Goal: Transaction & Acquisition: Subscribe to service/newsletter

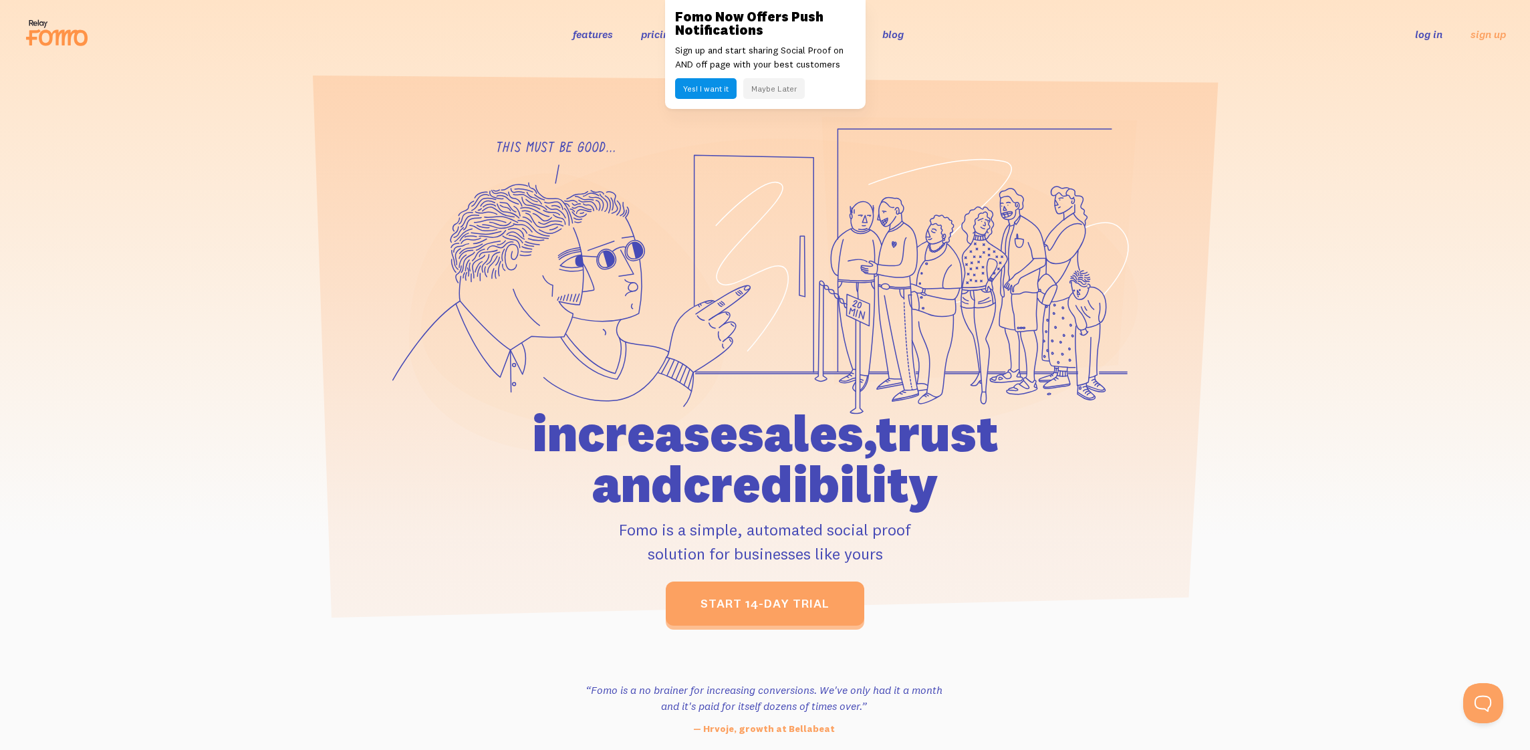
click at [774, 91] on button "Maybe Later" at bounding box center [773, 88] width 61 height 21
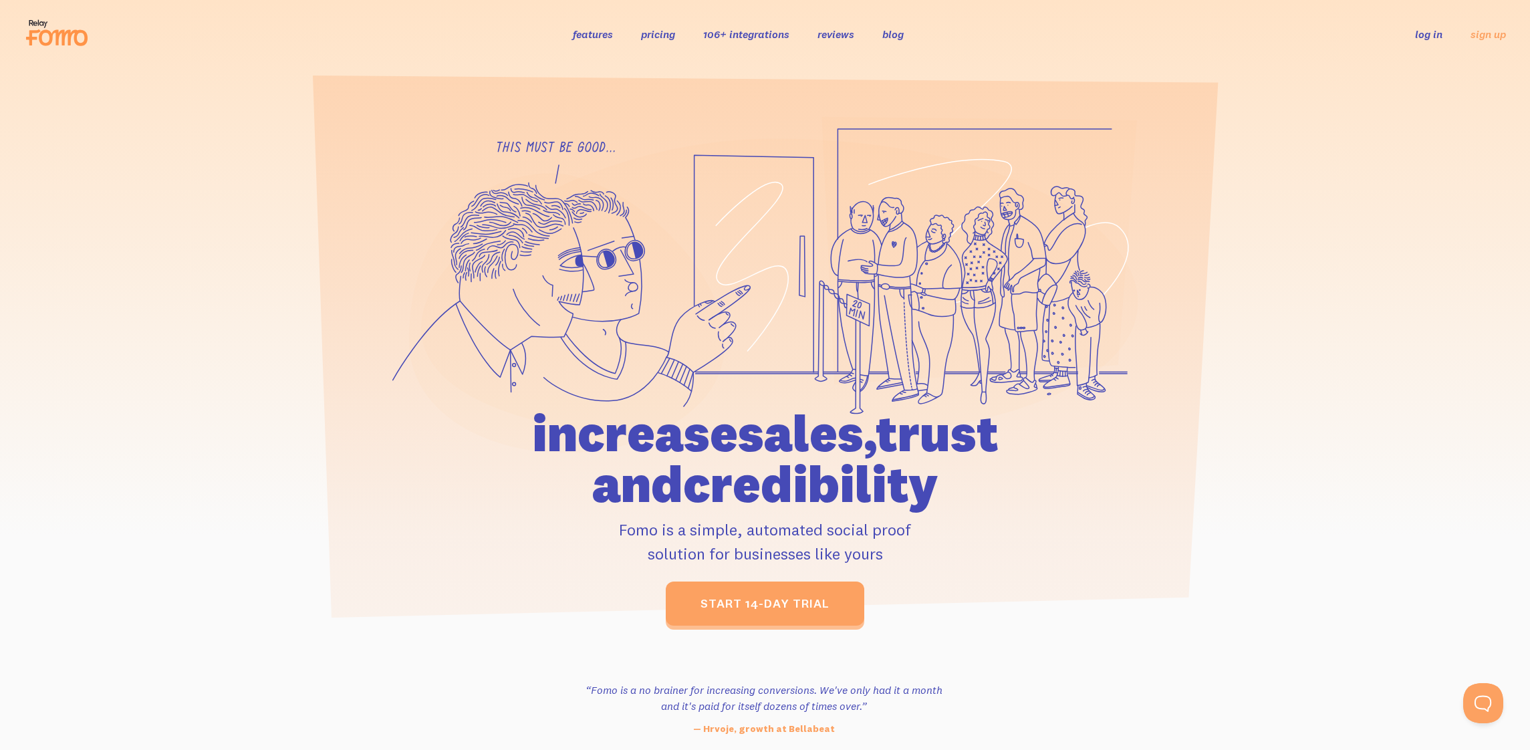
click at [663, 38] on link "pricing" at bounding box center [658, 33] width 34 height 13
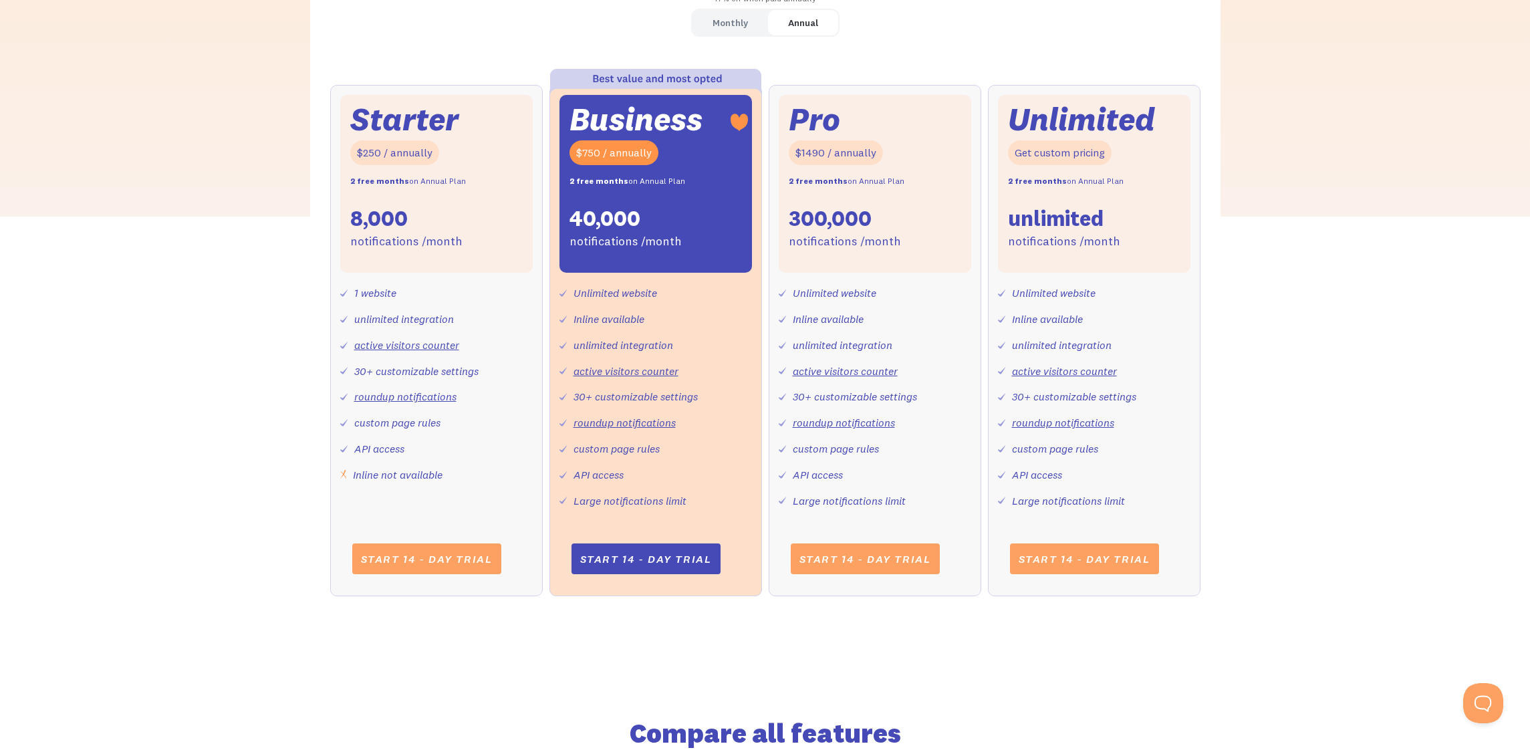
scroll to position [495, 0]
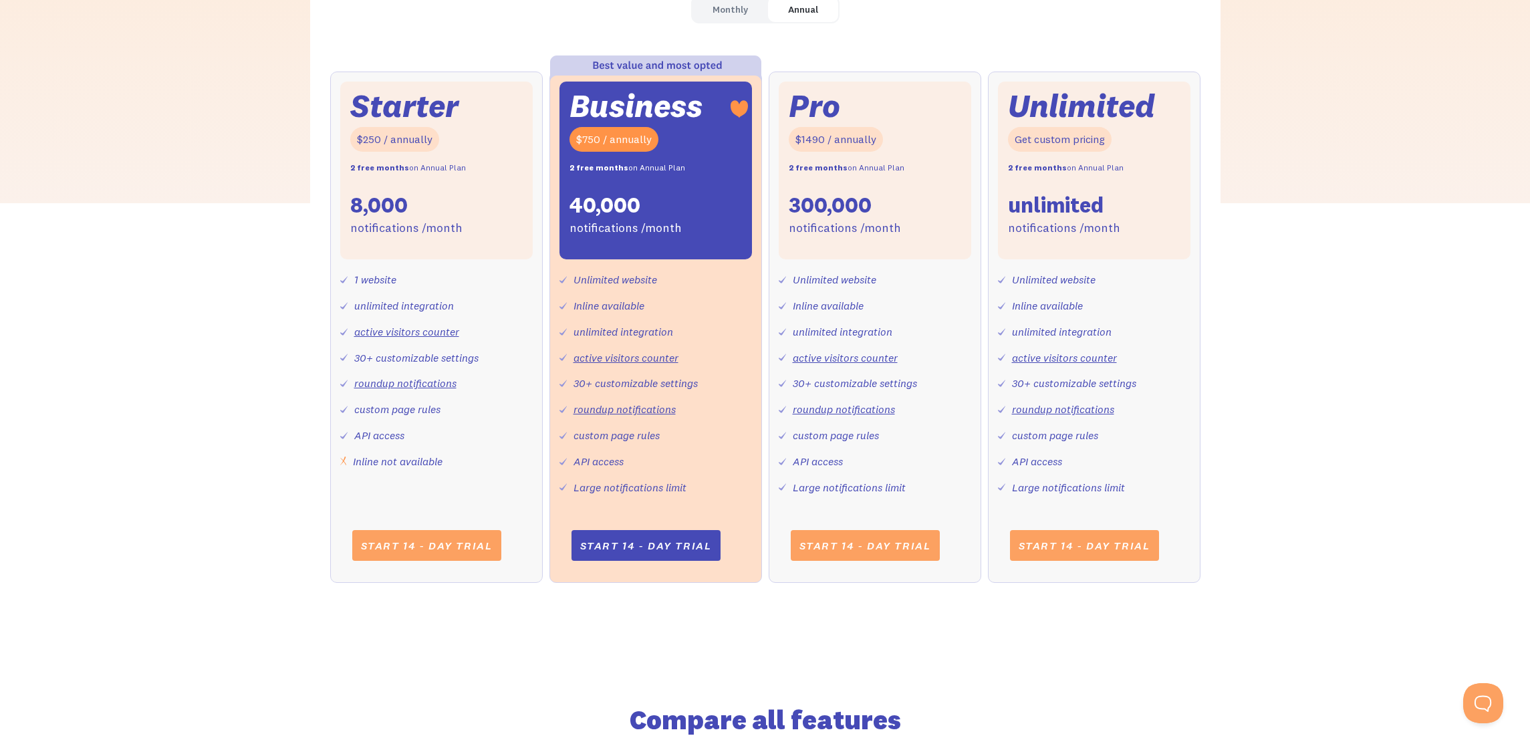
click at [822, 221] on div "notifications /month" at bounding box center [845, 228] width 112 height 19
click at [377, 227] on div "notifications /month" at bounding box center [406, 228] width 112 height 19
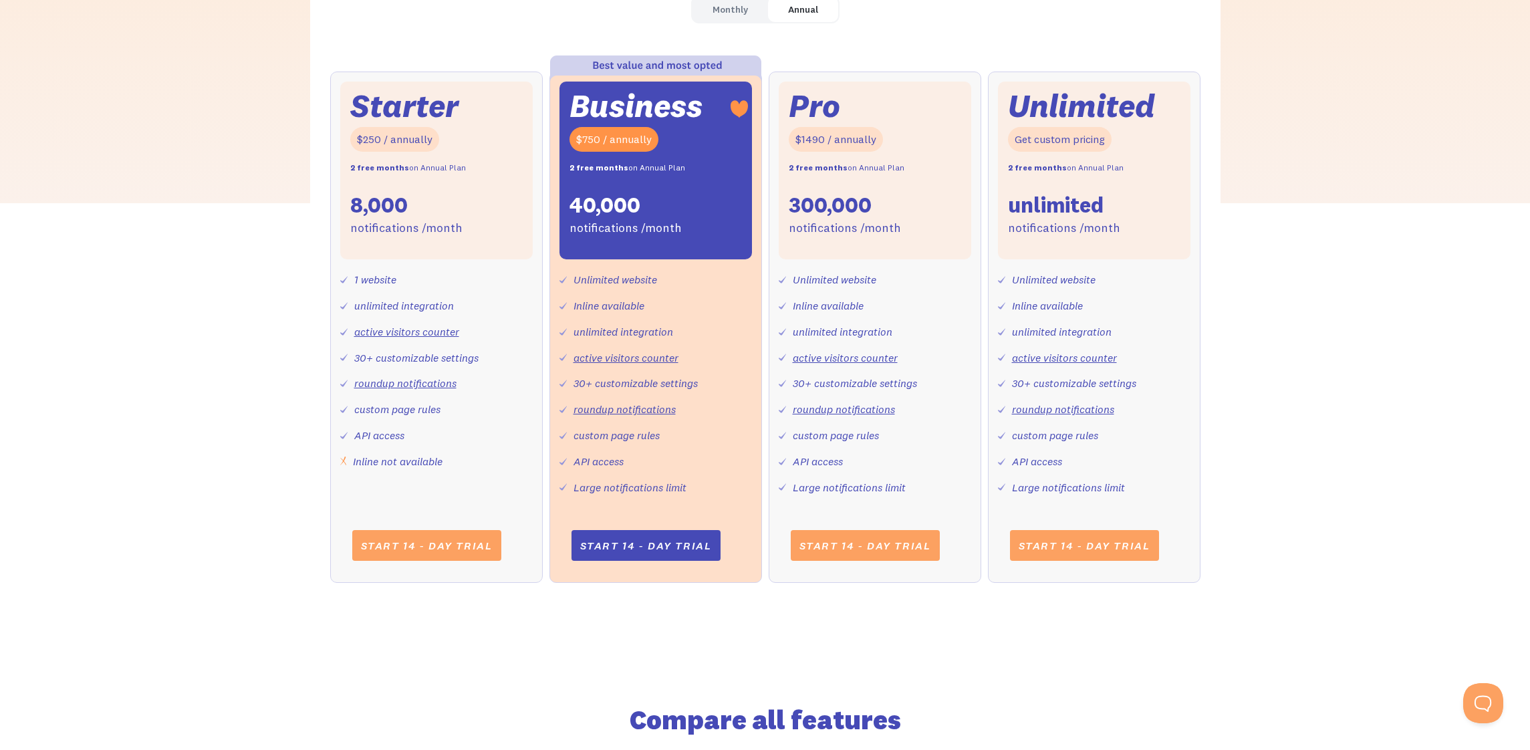
click at [376, 207] on div "8,000" at bounding box center [378, 205] width 57 height 28
click at [638, 199] on div "40,000" at bounding box center [604, 205] width 71 height 28
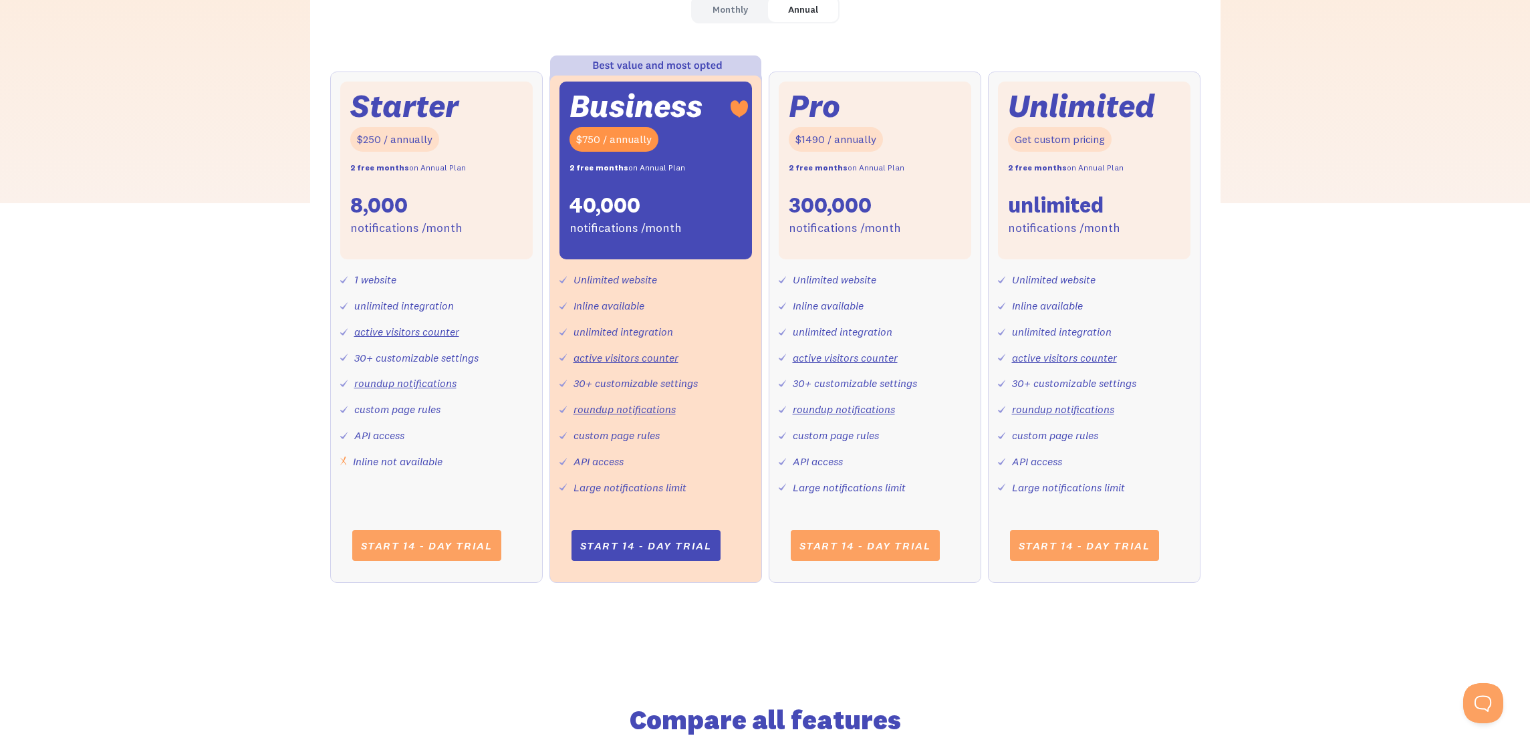
click at [800, 201] on div "300,000" at bounding box center [830, 205] width 83 height 28
click at [1050, 199] on div "unlimited" at bounding box center [1056, 205] width 96 height 28
click at [854, 191] on div "300,000" at bounding box center [830, 205] width 83 height 28
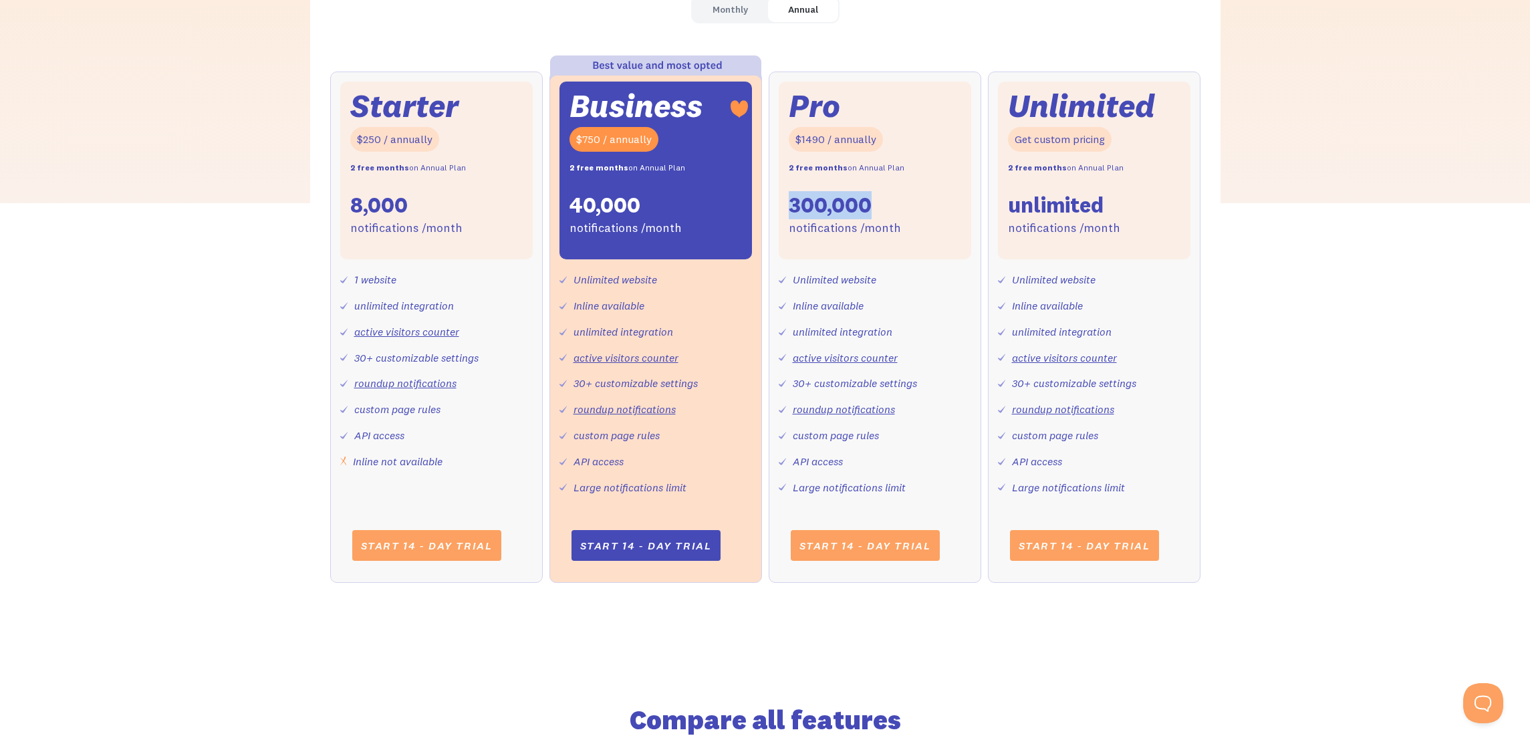
click at [854, 191] on div "300,000" at bounding box center [830, 205] width 83 height 28
click at [622, 196] on div "40,000" at bounding box center [604, 205] width 71 height 28
click at [374, 204] on div "8,000" at bounding box center [378, 205] width 57 height 28
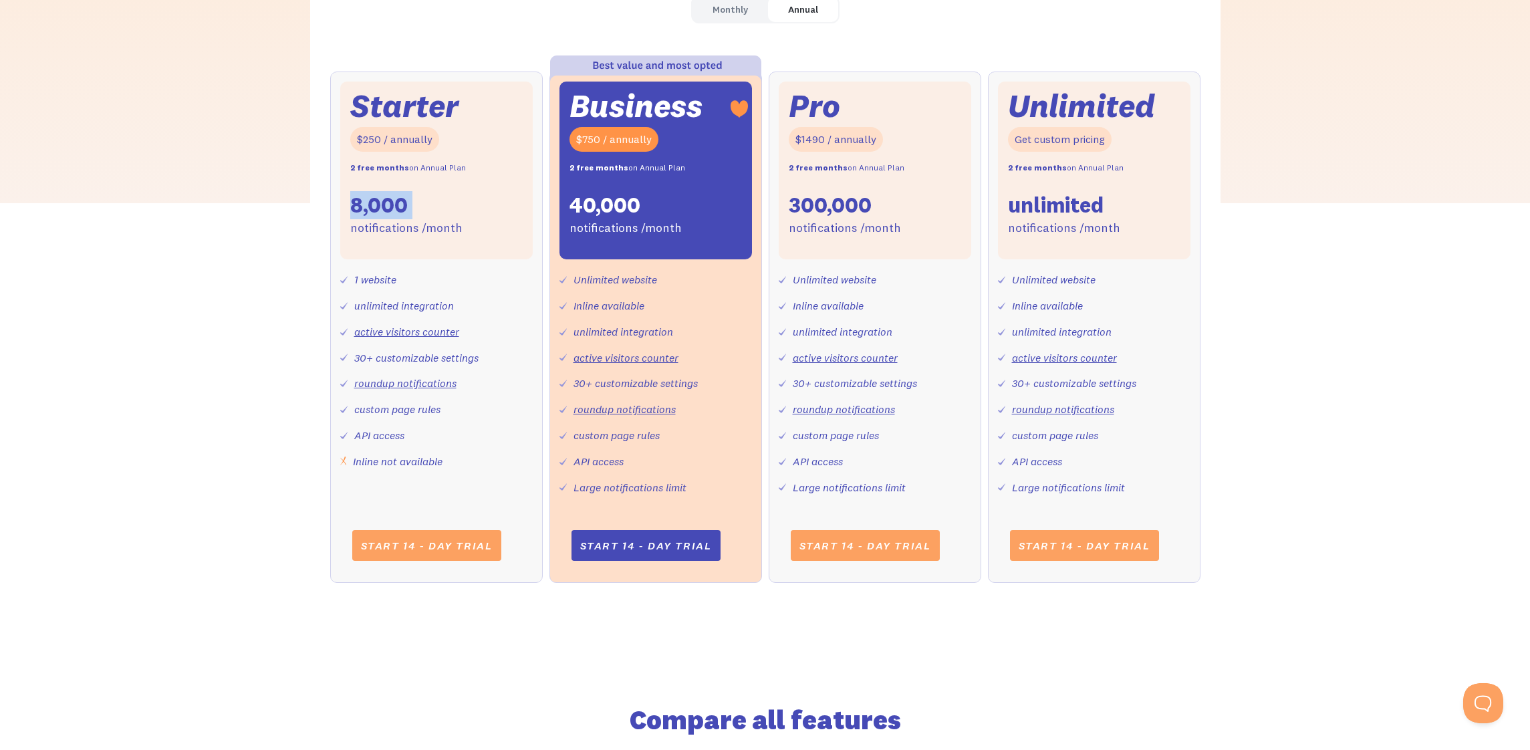
click at [374, 204] on div "8,000" at bounding box center [378, 205] width 57 height 28
click at [466, 191] on div "Starter $250 / annually 2 free months on Annual Plan 8,000 notifications /month" at bounding box center [436, 171] width 192 height 178
click at [418, 111] on div "Starter" at bounding box center [404, 106] width 108 height 29
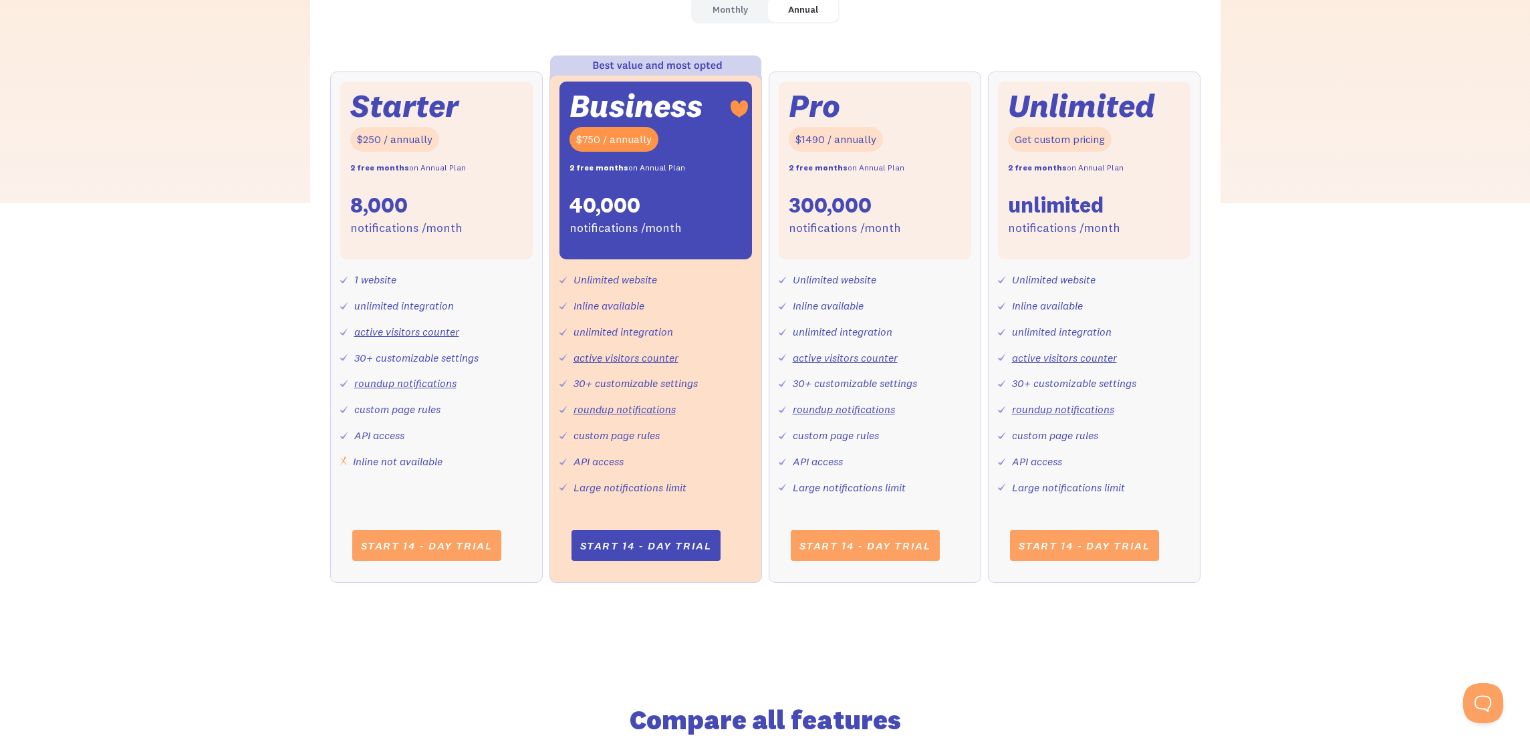
click at [639, 116] on div "Business" at bounding box center [635, 106] width 133 height 29
click at [544, 118] on div "Starter $250 / annually 2 free months on Annual Plan 8,000 notifications /month…" at bounding box center [765, 341] width 870 height 538
